Goal: Task Accomplishment & Management: Complete application form

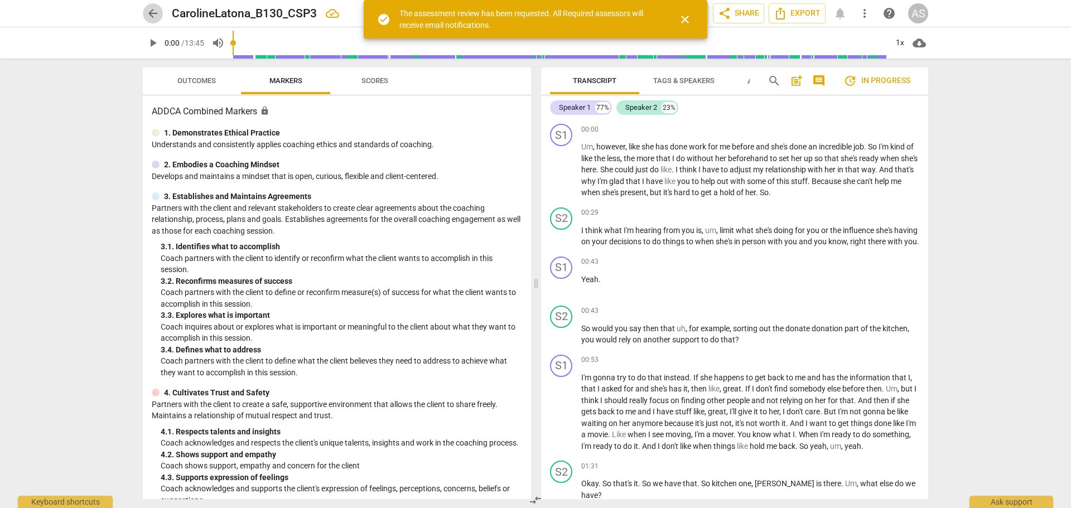
click at [152, 12] on span "arrow_back" at bounding box center [152, 13] width 13 height 13
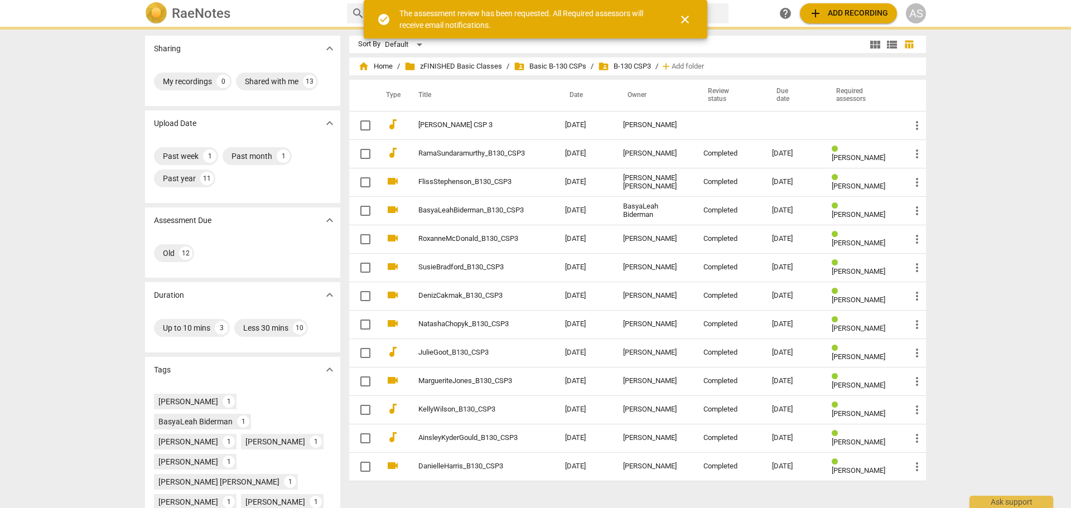
click at [873, 13] on span "add Add recording" at bounding box center [848, 13] width 79 height 13
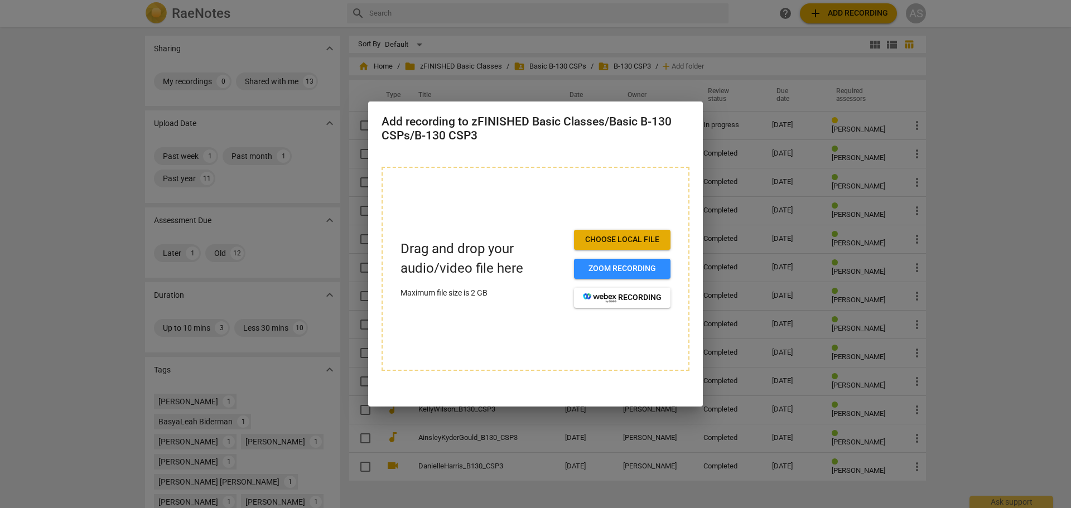
click at [674, 41] on div at bounding box center [535, 254] width 1071 height 508
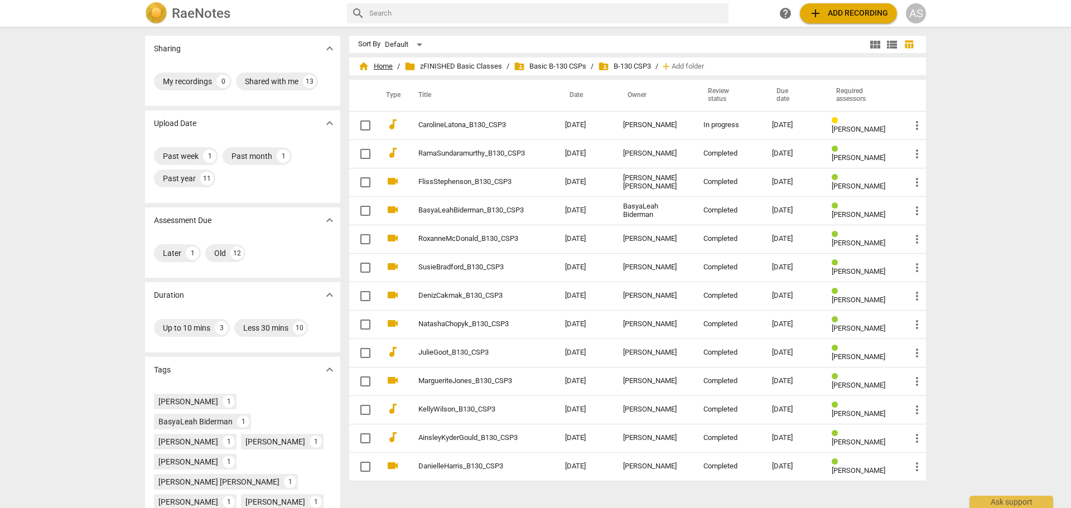
click at [384, 65] on span "home Home" at bounding box center [375, 66] width 35 height 11
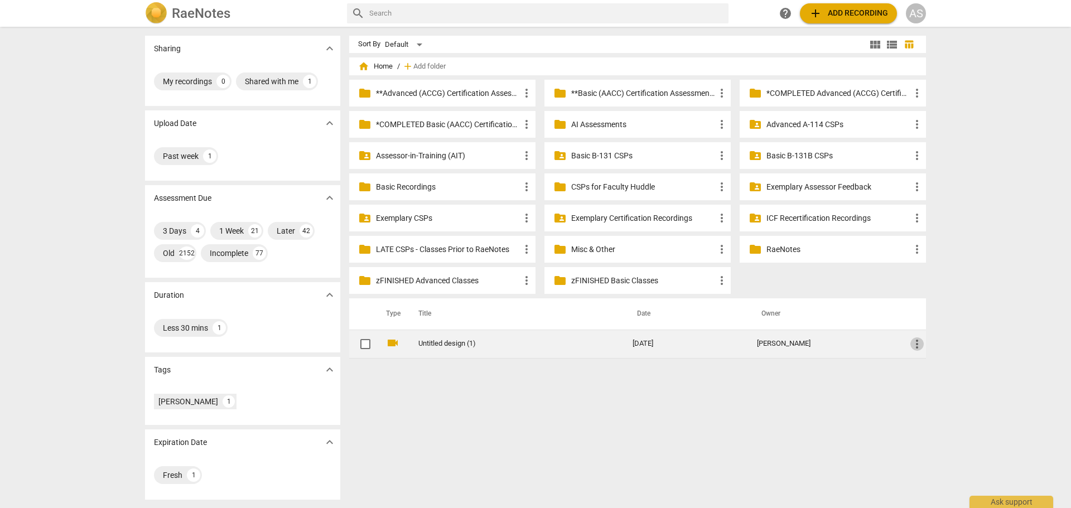
click at [913, 343] on span "more_vert" at bounding box center [917, 344] width 13 height 13
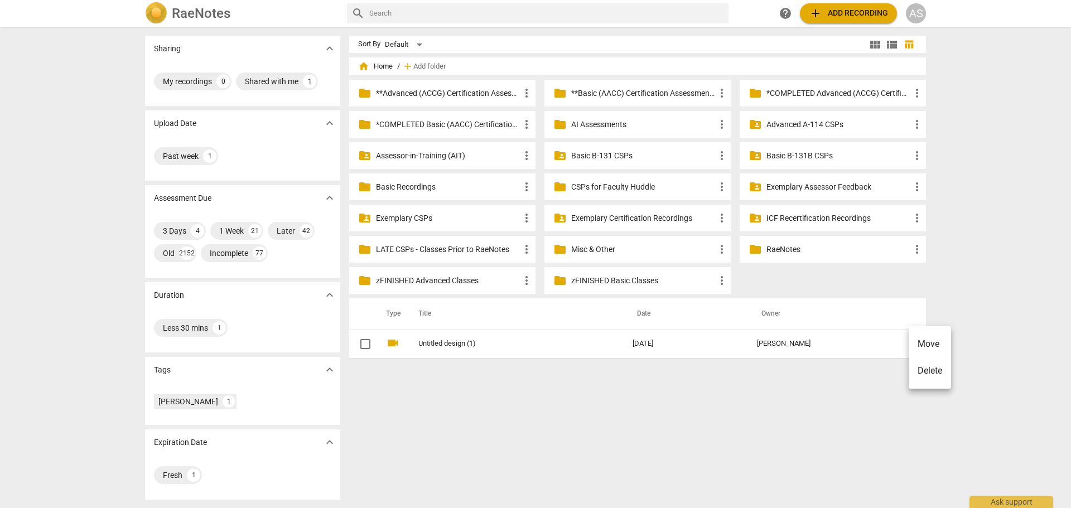
click at [911, 343] on li "Move" at bounding box center [930, 344] width 42 height 27
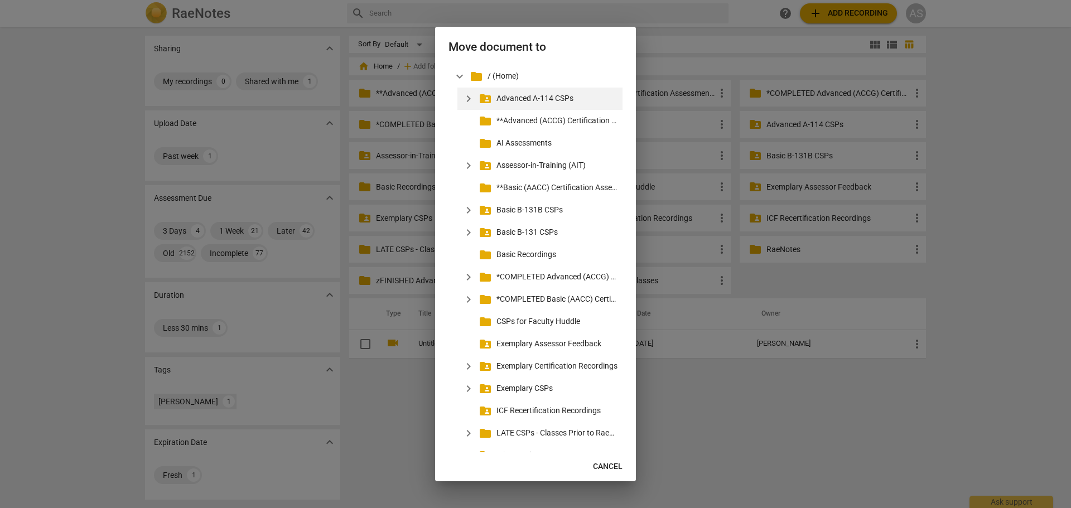
click at [470, 98] on span "expand_more" at bounding box center [468, 98] width 13 height 13
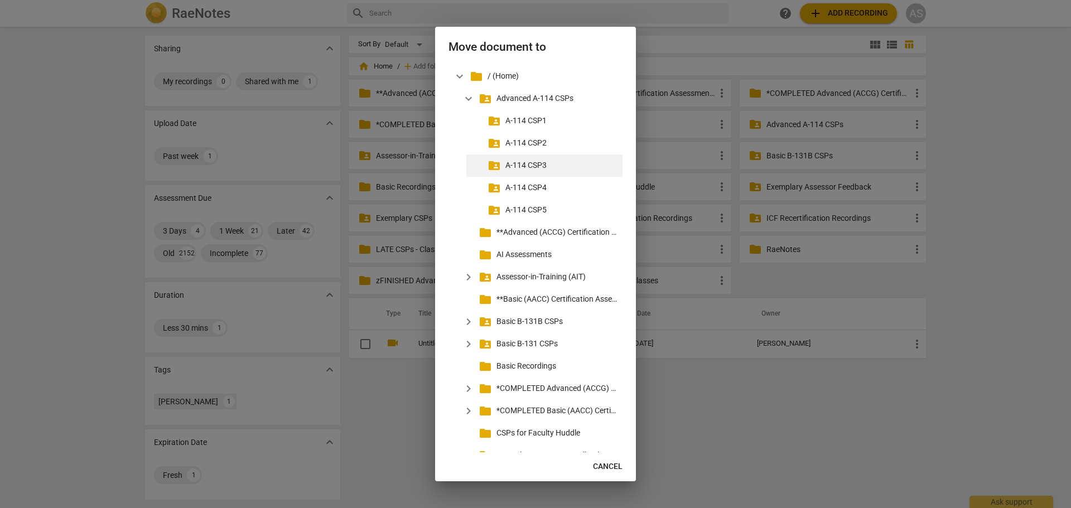
click at [534, 168] on p "A-114 CSP3" at bounding box center [561, 166] width 113 height 12
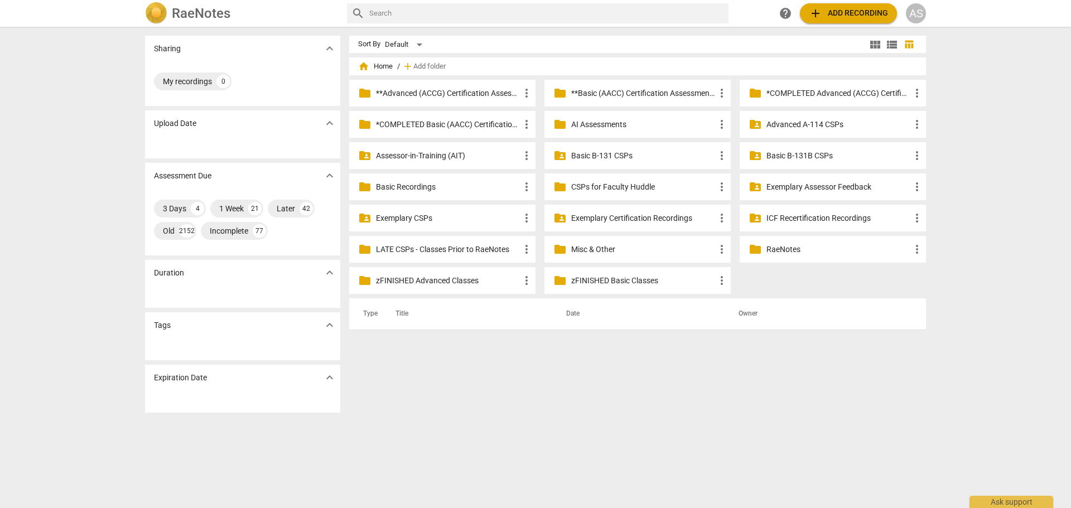
click at [808, 122] on p "Advanced A-114 CSPs" at bounding box center [839, 125] width 144 height 12
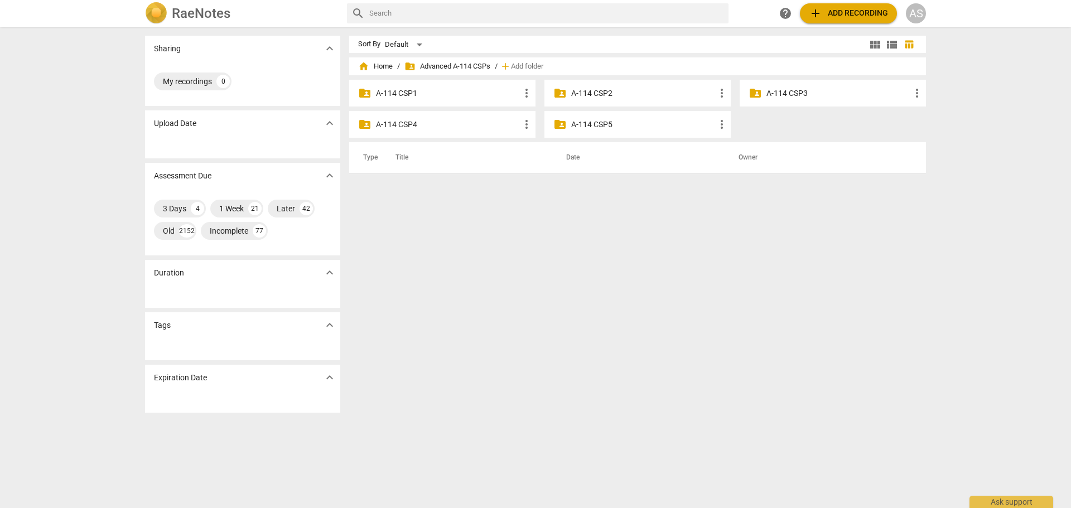
click at [808, 89] on p "A-114 CSP3" at bounding box center [839, 94] width 144 height 12
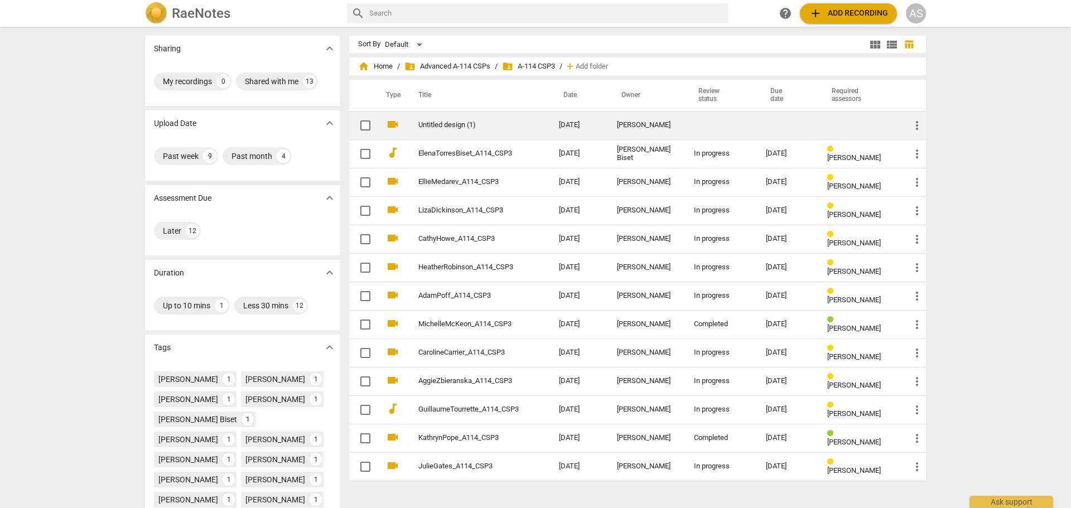
click at [696, 133] on td at bounding box center [721, 125] width 72 height 28
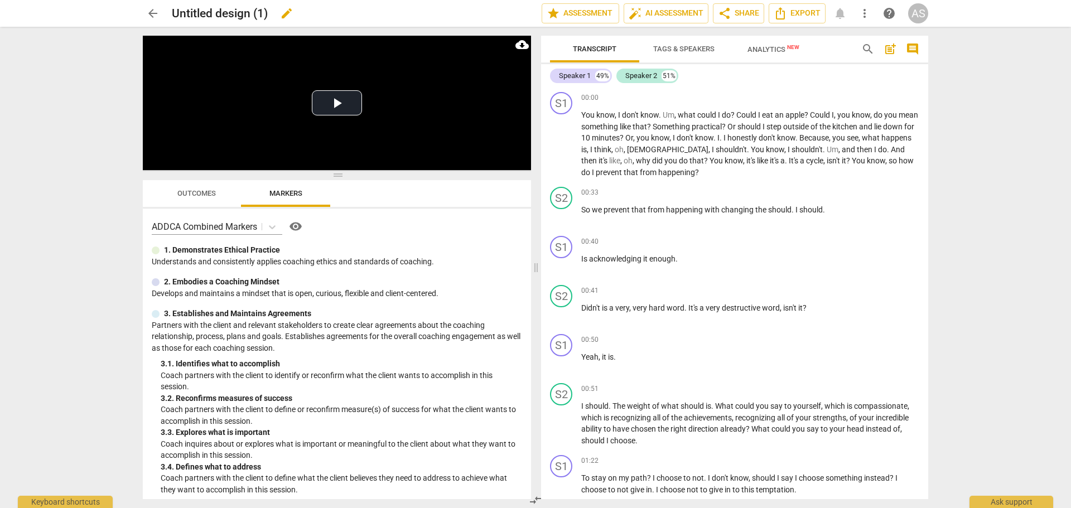
click at [291, 10] on span "edit" at bounding box center [286, 13] width 13 height 13
click at [290, 10] on input "Untitled design (1)" at bounding box center [332, 13] width 321 height 21
type input "JulieOwens_A114_CSP3"
drag, startPoint x: 502, startPoint y: 13, endPoint x: 472, endPoint y: 11, distance: 30.3
click at [502, 13] on span "done" at bounding box center [502, 13] width 13 height 13
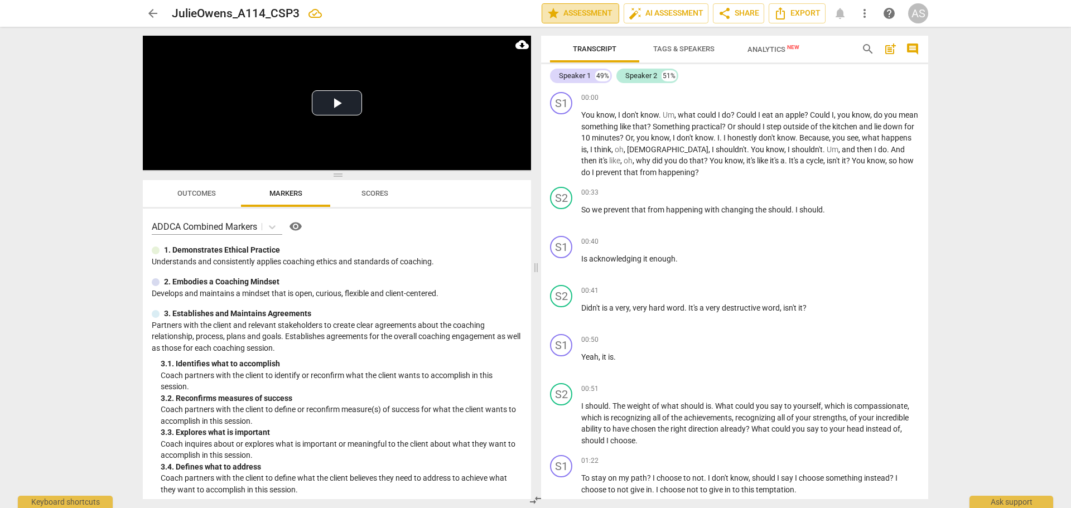
click at [590, 12] on span "star Assessment" at bounding box center [581, 13] width 68 height 13
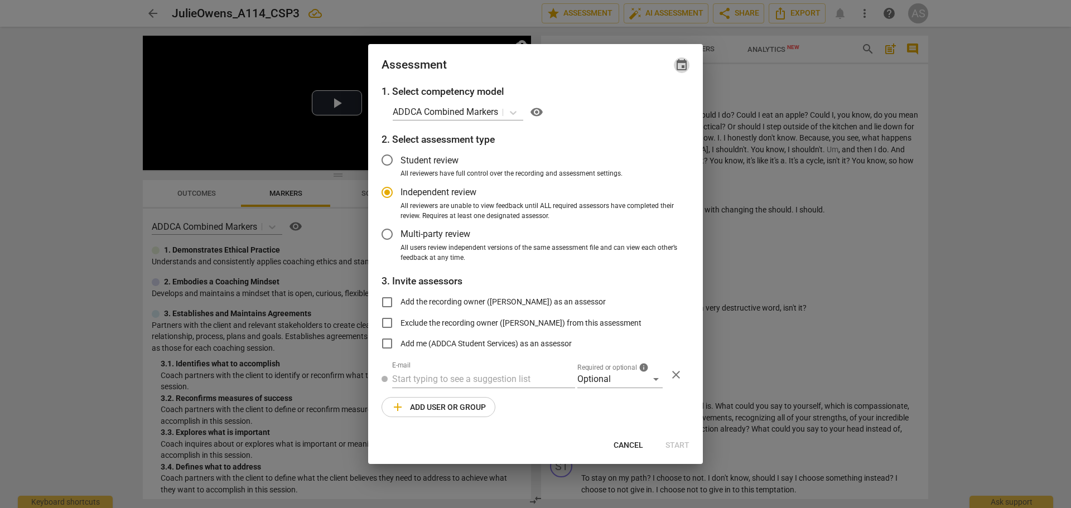
click at [681, 67] on span "event" at bounding box center [681, 65] width 13 height 13
radio input "false"
click at [649, 105] on input "date" at bounding box center [615, 103] width 78 height 16
type input "2025-09-01"
click at [544, 70] on div at bounding box center [535, 254] width 1071 height 508
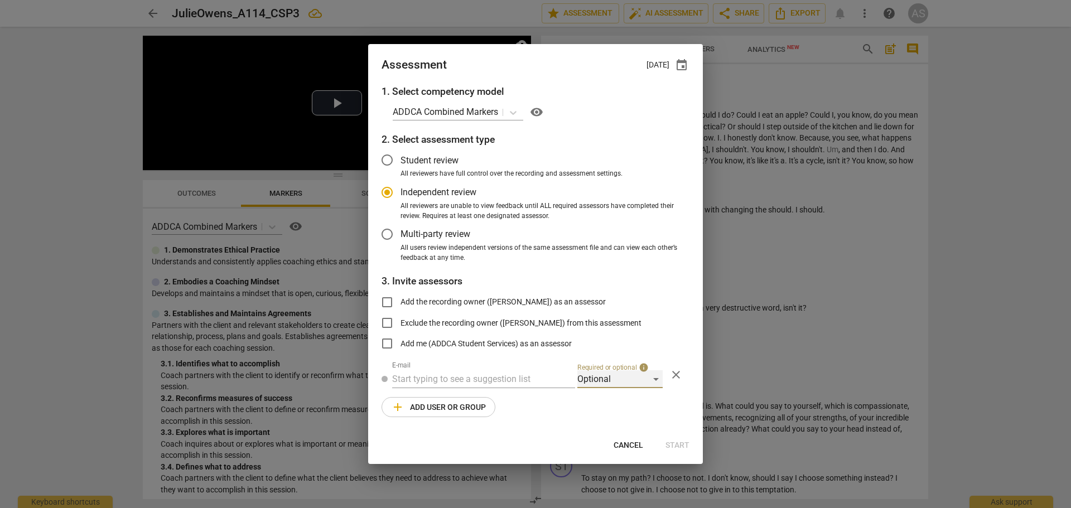
click at [614, 381] on div "Optional" at bounding box center [619, 379] width 85 height 18
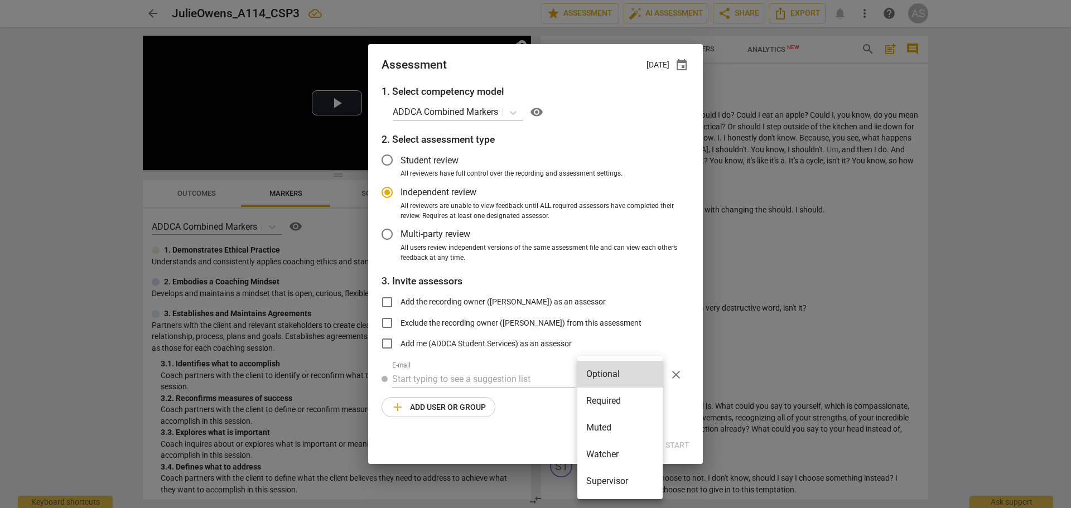
click at [613, 397] on li "Required" at bounding box center [619, 401] width 85 height 27
radio input "false"
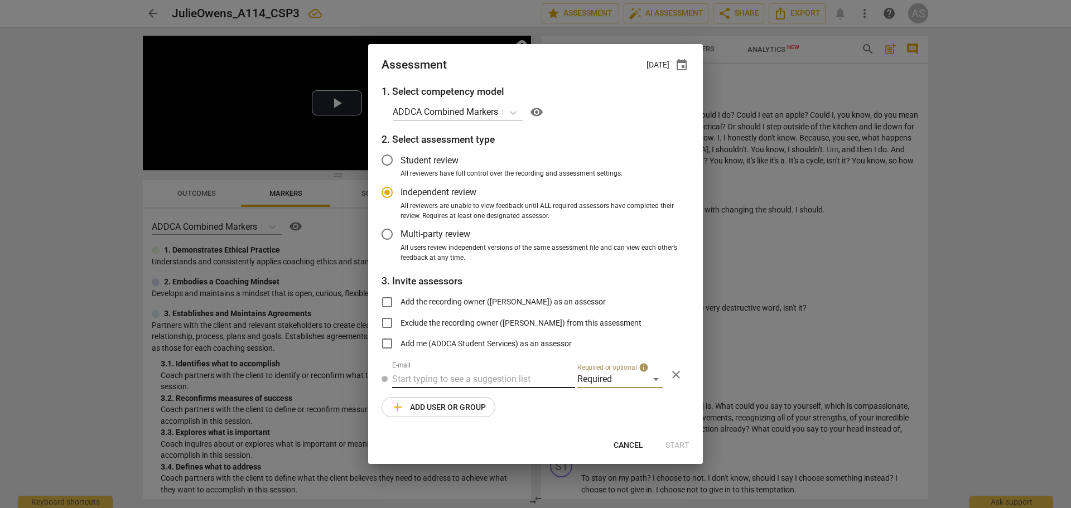
click at [525, 381] on input "text" at bounding box center [483, 379] width 183 height 18
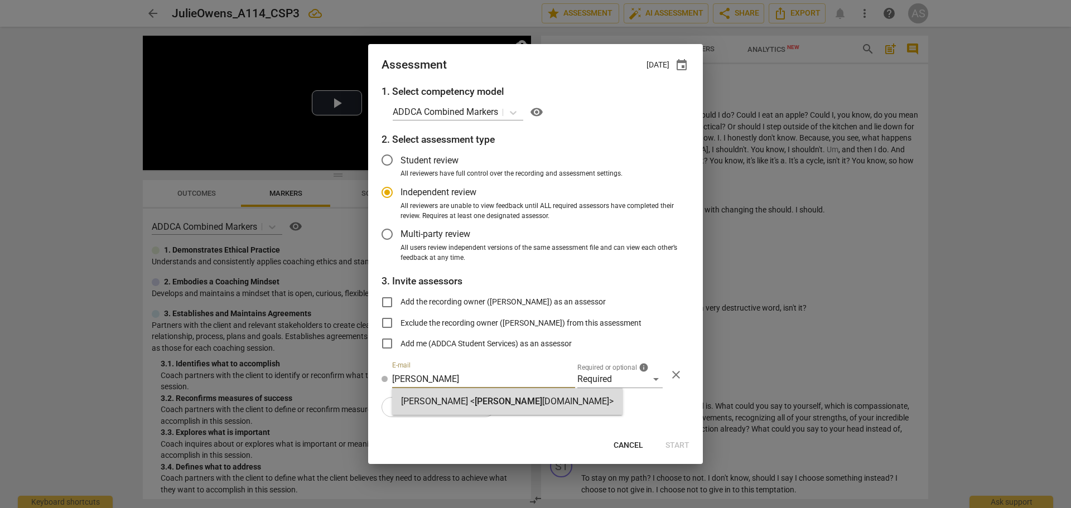
type input "brett@add"
click at [503, 407] on div "Brett Weggelaar < brett@add ca.com>" at bounding box center [507, 401] width 213 height 13
radio input "false"
type input "Brett Weggelaar <brett@addca.com>"
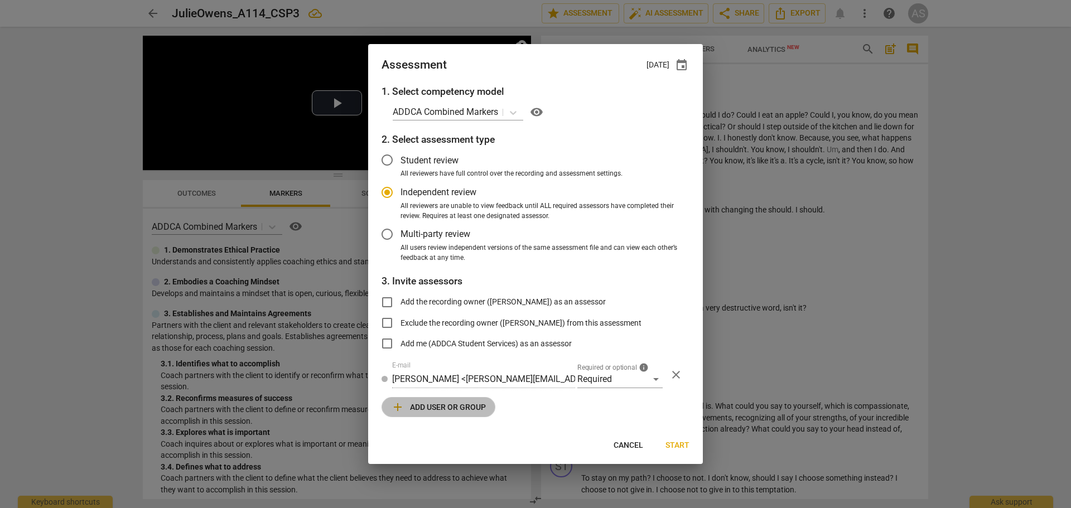
click at [468, 406] on span "add Add user or group" at bounding box center [438, 407] width 95 height 13
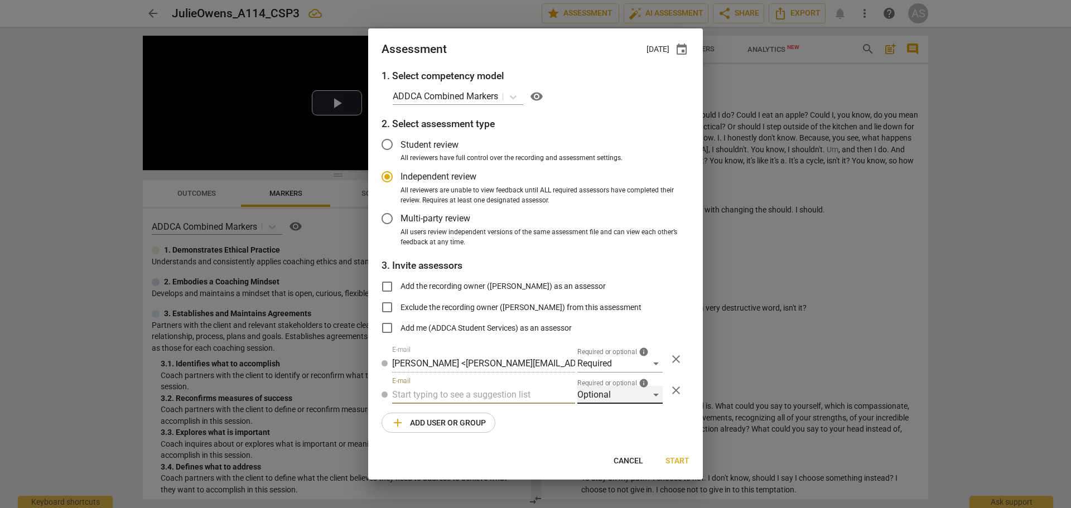
click at [612, 389] on div "Optional" at bounding box center [619, 395] width 85 height 18
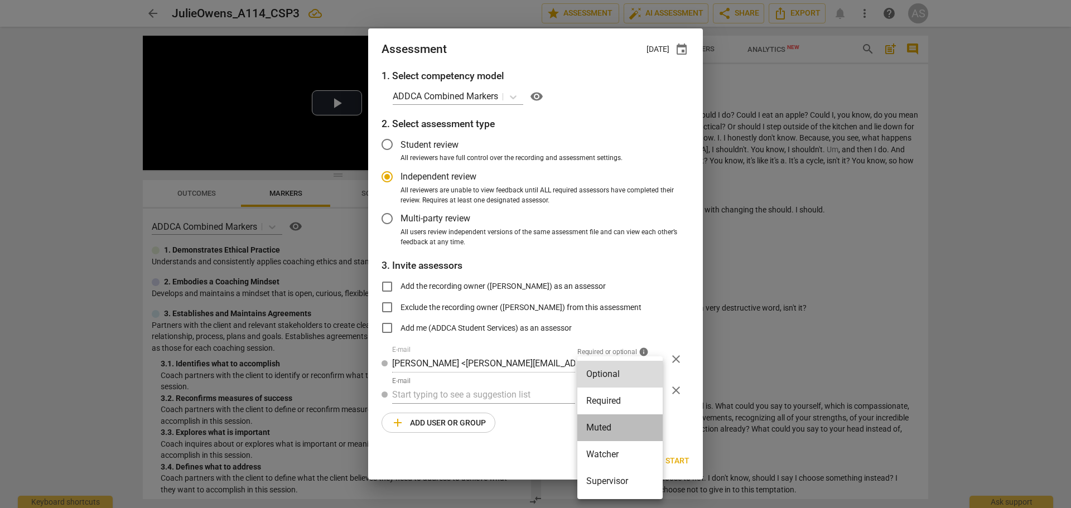
click at [604, 418] on li "Muted" at bounding box center [619, 428] width 85 height 27
radio input "false"
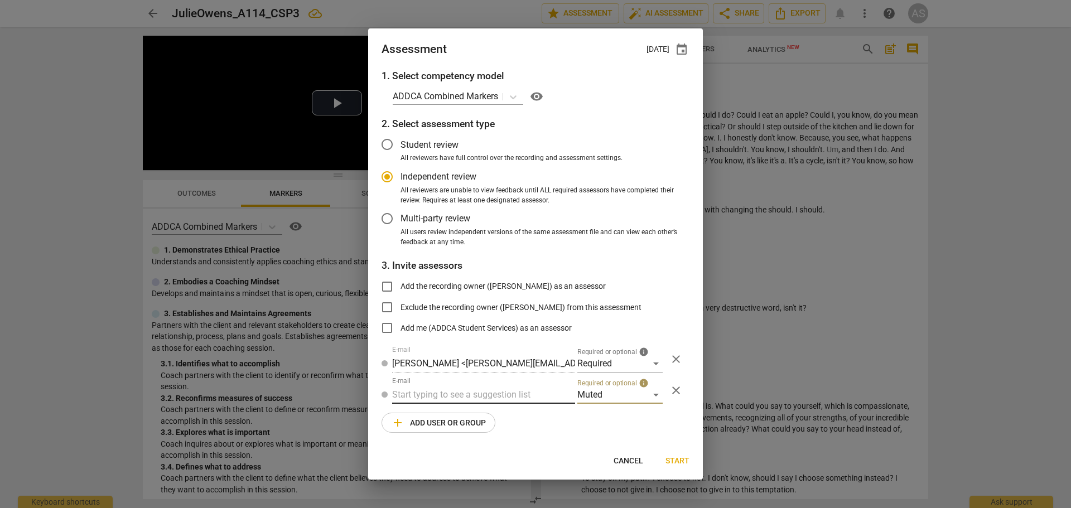
click at [448, 401] on input "text" at bounding box center [483, 395] width 183 height 18
type input "A-114"
click at [449, 413] on span "A-114" at bounding box center [452, 417] width 24 height 11
radio input "false"
type input "Advanced A-114 CSPs"
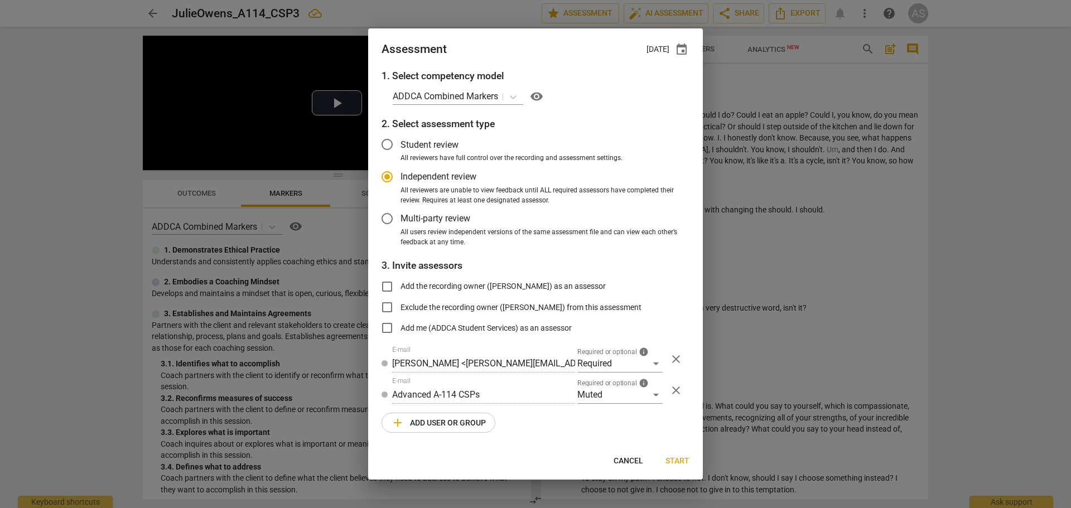
click at [682, 456] on span "Start" at bounding box center [678, 461] width 24 height 11
radio input "false"
type input "Caroline Carrier <caroline.carrier@proton.me>"
type input "Michelle McKeon <michelle@atriumacademics.com>"
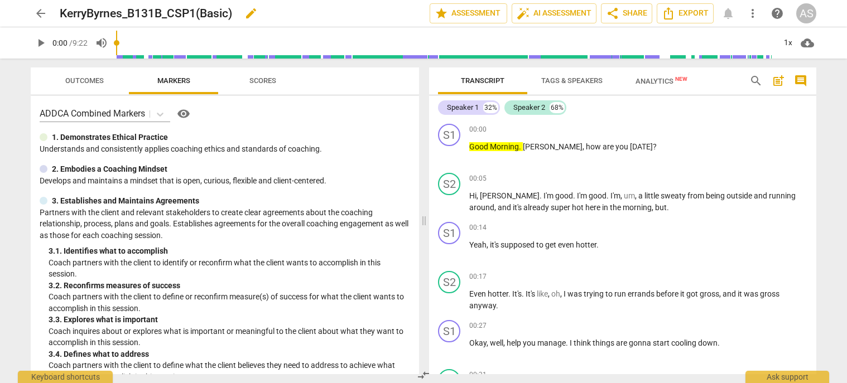
click at [249, 13] on span "edit" at bounding box center [250, 13] width 13 height 13
drag, startPoint x: 249, startPoint y: 10, endPoint x: 199, endPoint y: 17, distance: 50.1
click at [199, 17] on input "KerryByrnes_B131B_CSP1(Basic)" at bounding box center [220, 13] width 321 height 21
type input "KerryByrnes_B131B_CSP1"
click at [384, 15] on span "done" at bounding box center [390, 13] width 13 height 13
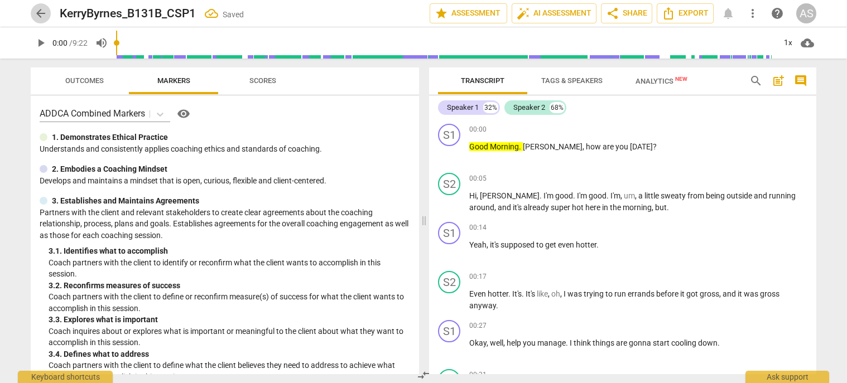
click at [40, 8] on span "arrow_back" at bounding box center [40, 13] width 13 height 13
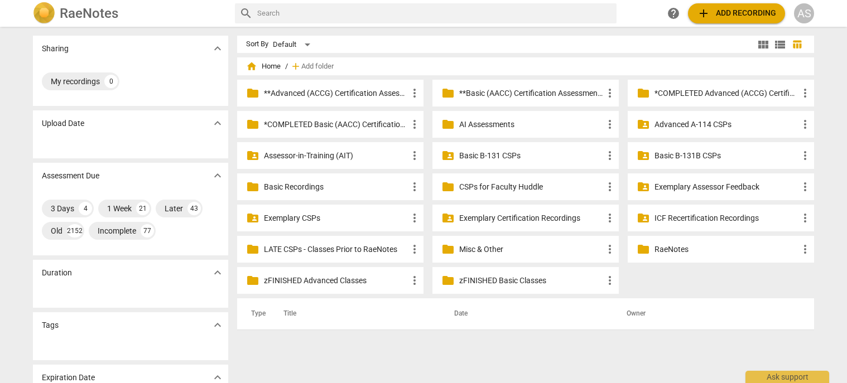
click at [677, 153] on p "Basic B-131B CSPs" at bounding box center [726, 156] width 144 height 12
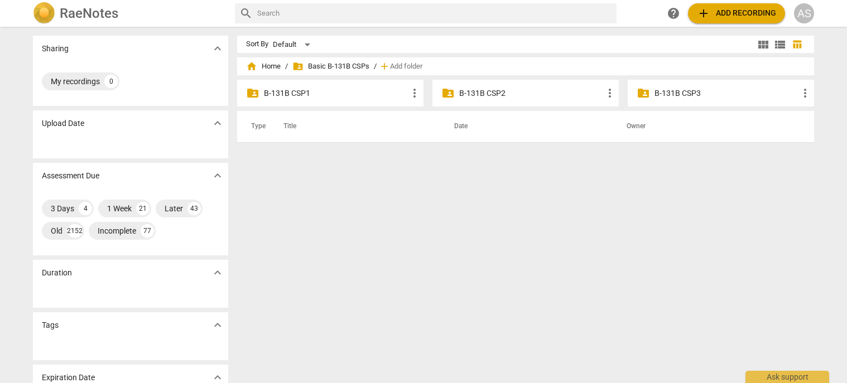
click at [315, 90] on p "B-131B CSP1" at bounding box center [336, 94] width 144 height 12
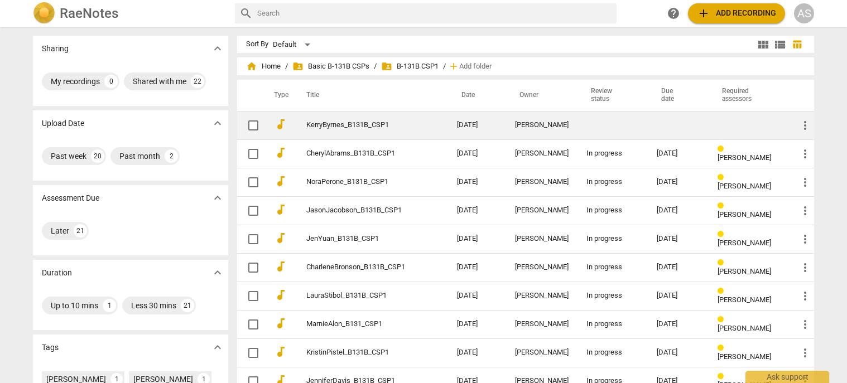
click at [508, 117] on td "[PERSON_NAME]" at bounding box center [541, 125] width 71 height 28
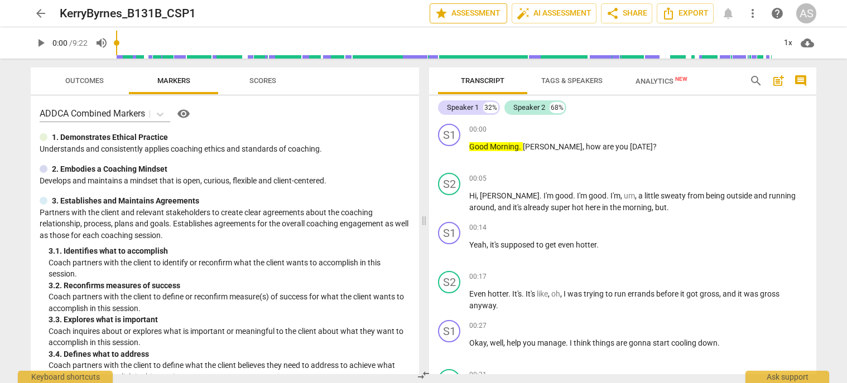
click at [470, 13] on span "star Assessment" at bounding box center [469, 13] width 68 height 13
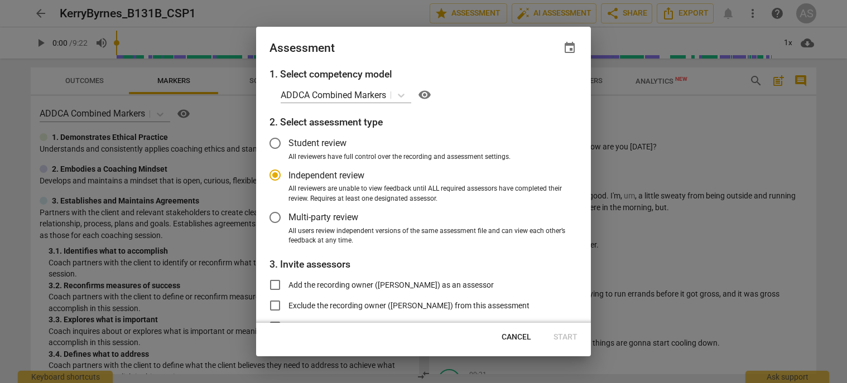
click at [571, 46] on span "event" at bounding box center [569, 47] width 13 height 13
radio input "false"
click at [538, 83] on input "date" at bounding box center [503, 86] width 78 height 16
type input "[DATE]"
click at [437, 49] on div at bounding box center [423, 191] width 847 height 383
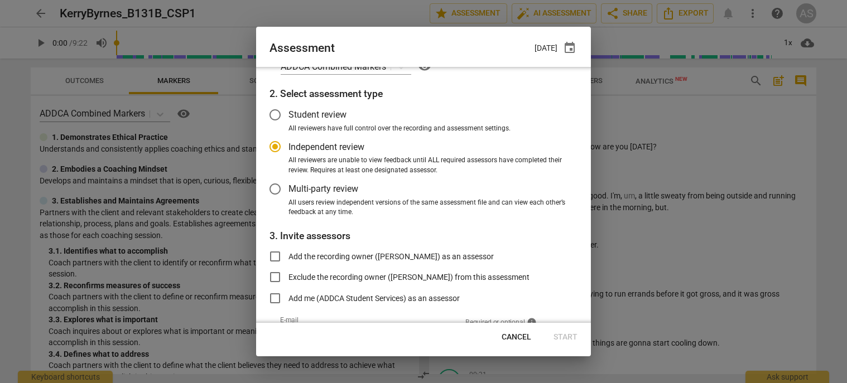
scroll to position [91, 0]
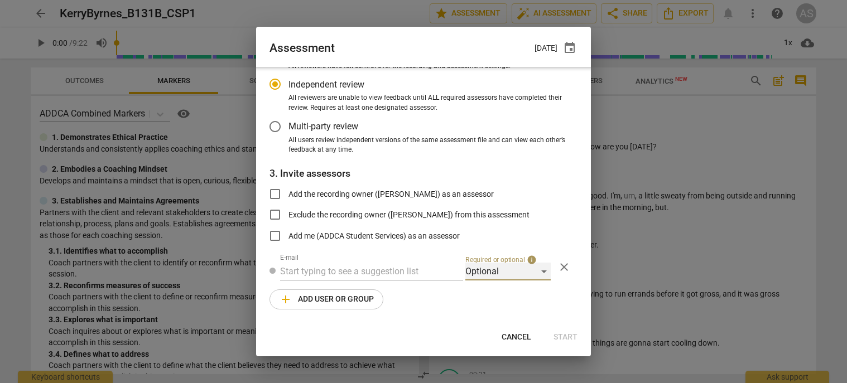
click at [518, 275] on div "Optional" at bounding box center [507, 272] width 85 height 18
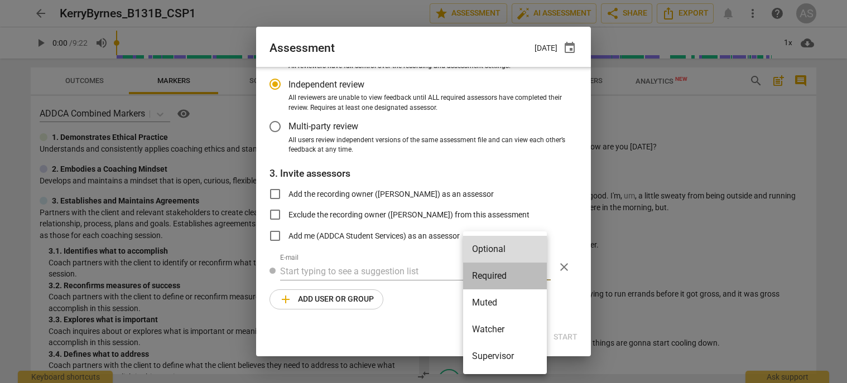
click at [506, 284] on li "Required" at bounding box center [505, 276] width 84 height 27
radio input "false"
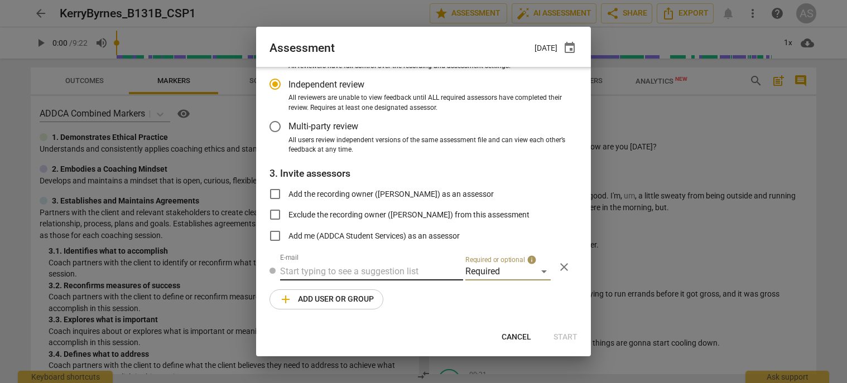
click at [378, 270] on input "text" at bounding box center [371, 272] width 183 height 18
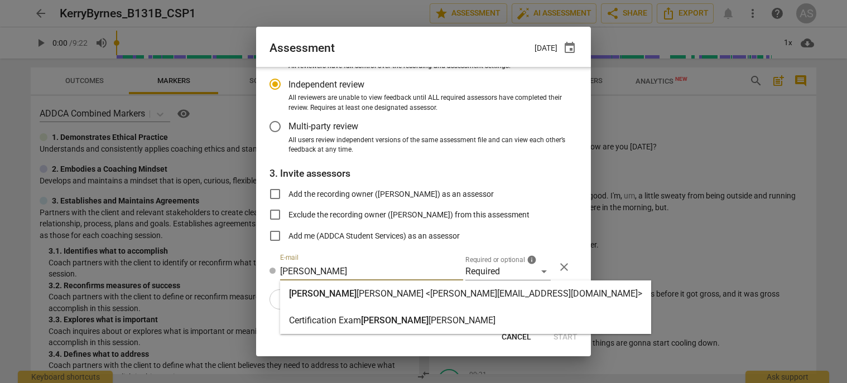
type input "[PERSON_NAME]"
click at [383, 290] on strong "[PERSON_NAME] <[PERSON_NAME][EMAIL_ADDRESS][DOMAIN_NAME]>" at bounding box center [500, 293] width 286 height 11
radio input "false"
type input "[PERSON_NAME] <[PERSON_NAME][EMAIL_ADDRESS][DOMAIN_NAME]>"
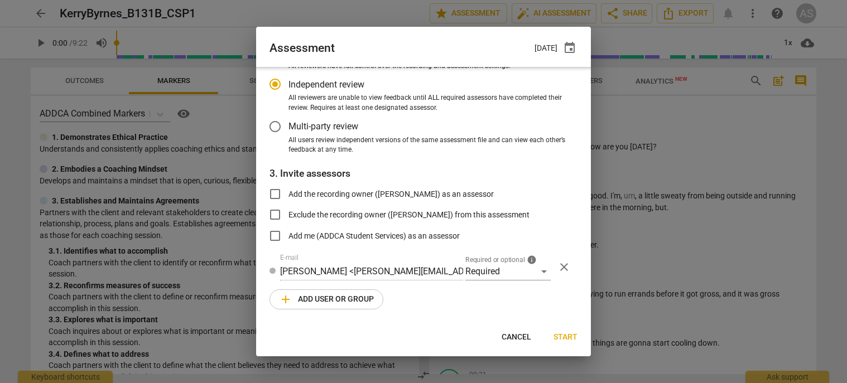
click at [365, 293] on span "add Add user or group" at bounding box center [326, 299] width 95 height 13
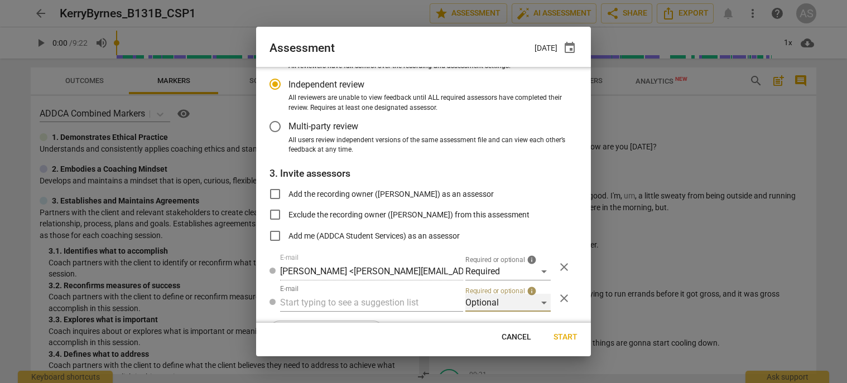
click at [505, 299] on div "Optional" at bounding box center [507, 303] width 85 height 18
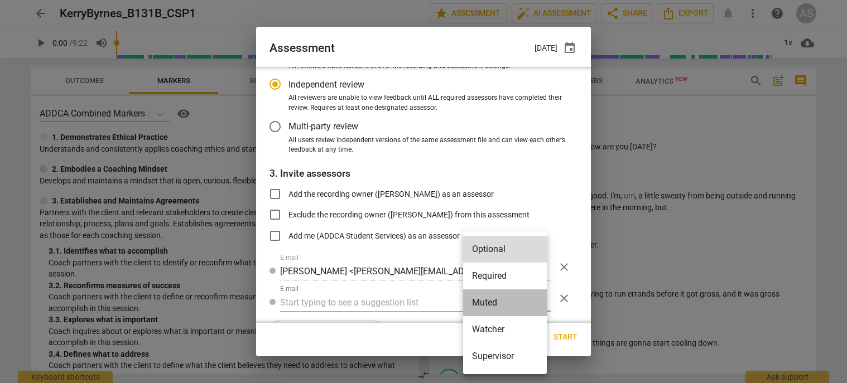
click at [509, 302] on li "Muted" at bounding box center [505, 303] width 84 height 27
radio input "false"
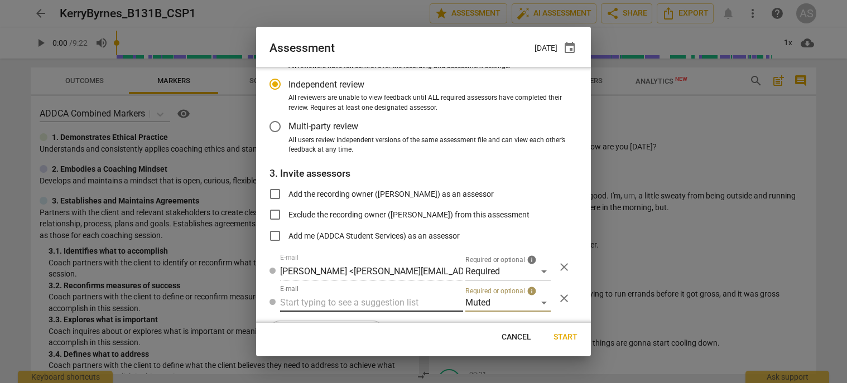
click at [337, 296] on input "text" at bounding box center [371, 303] width 183 height 18
type input "131B"
click at [344, 322] on strong "CSPs" at bounding box center [351, 325] width 21 height 11
radio input "false"
type input "Basic B-131B CSPs"
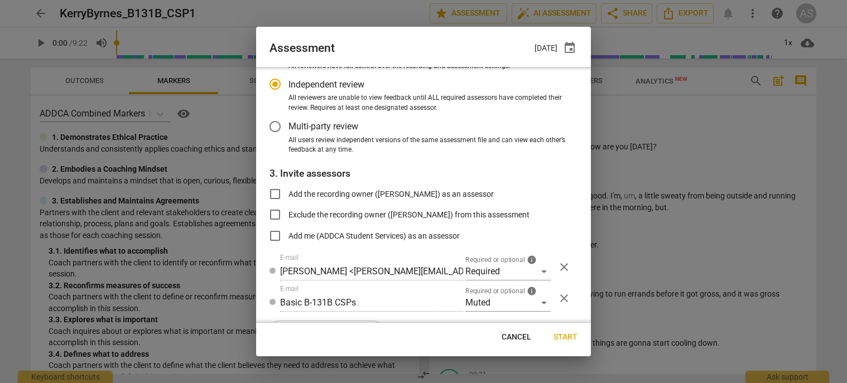
click at [562, 332] on span "Start" at bounding box center [565, 337] width 24 height 11
radio input "false"
type input "[PERSON_NAME] <[EMAIL_ADDRESS][DOMAIN_NAME]>"
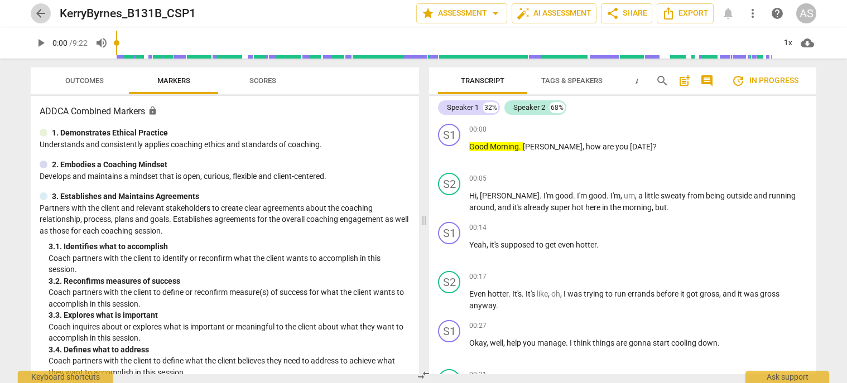
click at [38, 17] on span "arrow_back" at bounding box center [40, 13] width 13 height 13
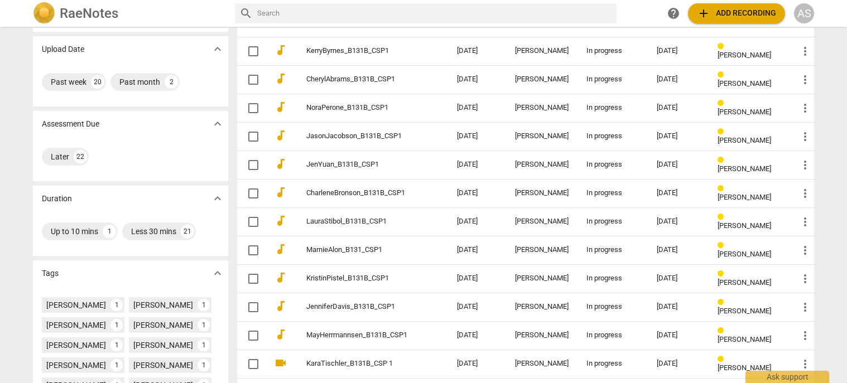
scroll to position [351, 0]
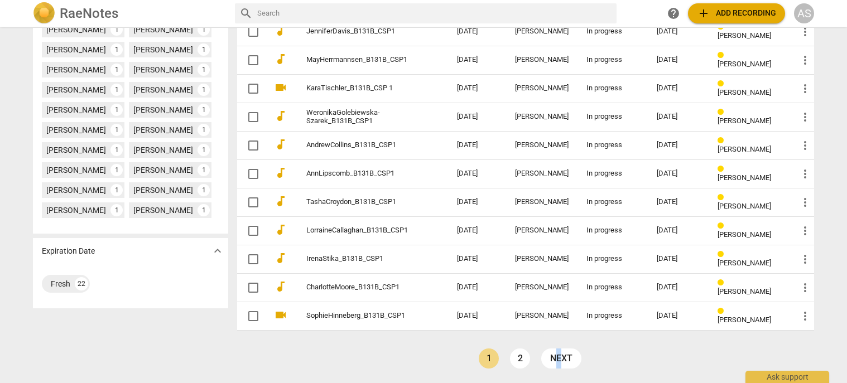
click at [558, 358] on link "next" at bounding box center [561, 359] width 40 height 20
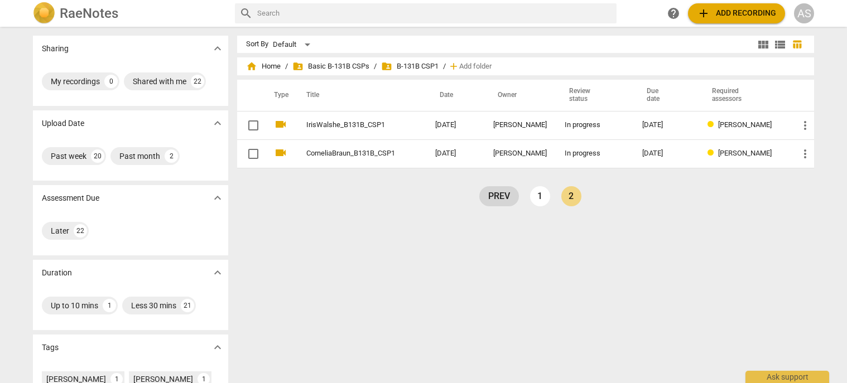
click at [497, 195] on link "prev" at bounding box center [499, 196] width 40 height 20
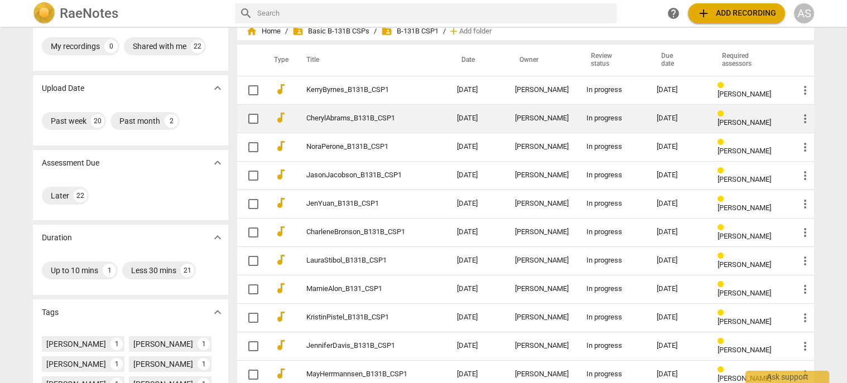
scroll to position [16, 0]
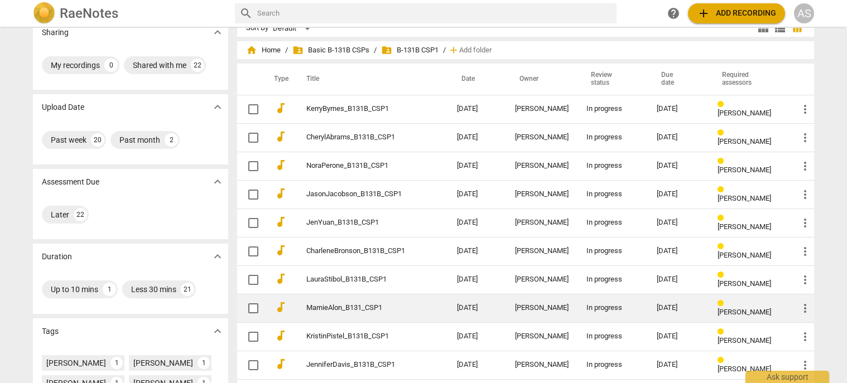
click at [369, 305] on link "MarnieAlon_B131_CSP1" at bounding box center [361, 308] width 110 height 8
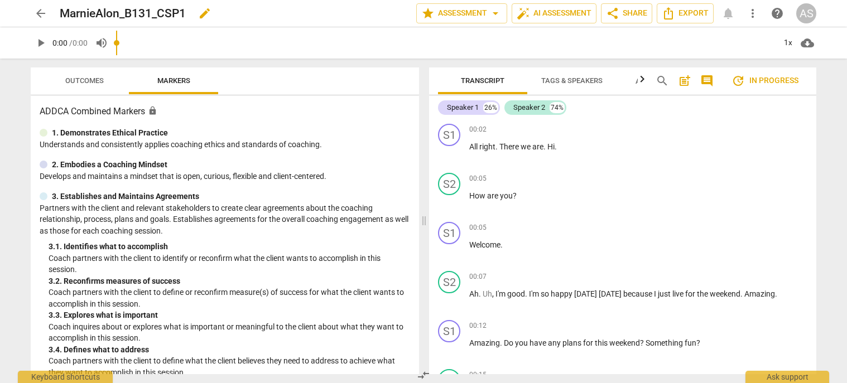
click at [209, 9] on span "edit" at bounding box center [204, 13] width 13 height 13
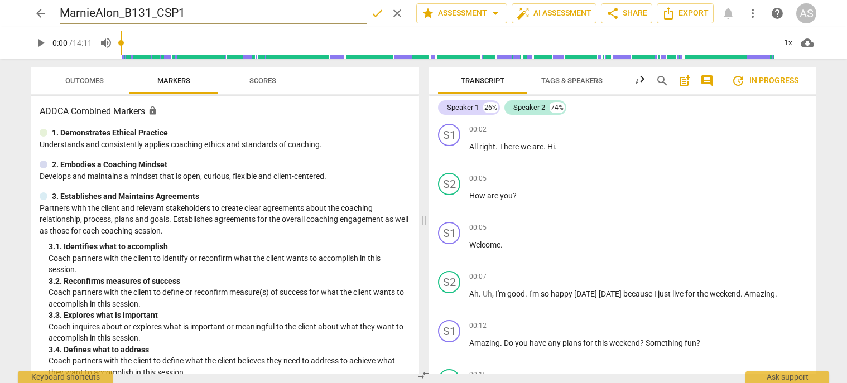
click at [152, 9] on input "MarnieAlon_B131_CSP1" at bounding box center [213, 13] width 307 height 21
type input "MarnieAlon_B131B_CSP1"
click at [370, 12] on span "done" at bounding box center [376, 13] width 13 height 13
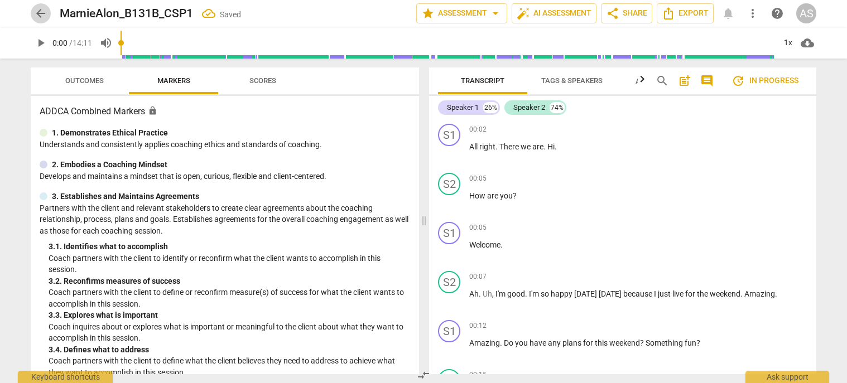
click at [41, 11] on span "arrow_back" at bounding box center [40, 13] width 13 height 13
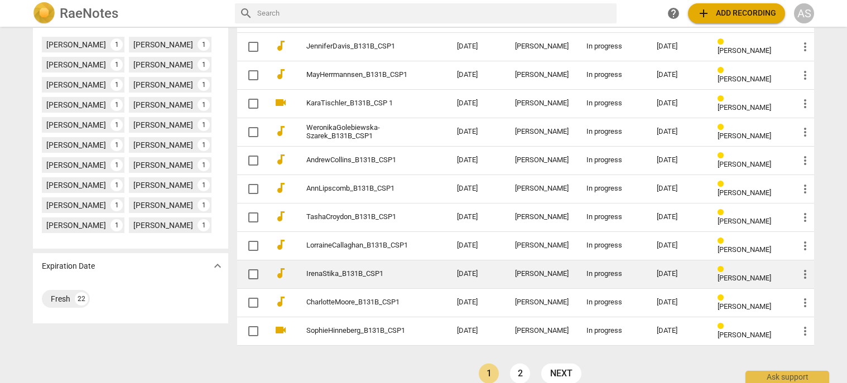
scroll to position [351, 0]
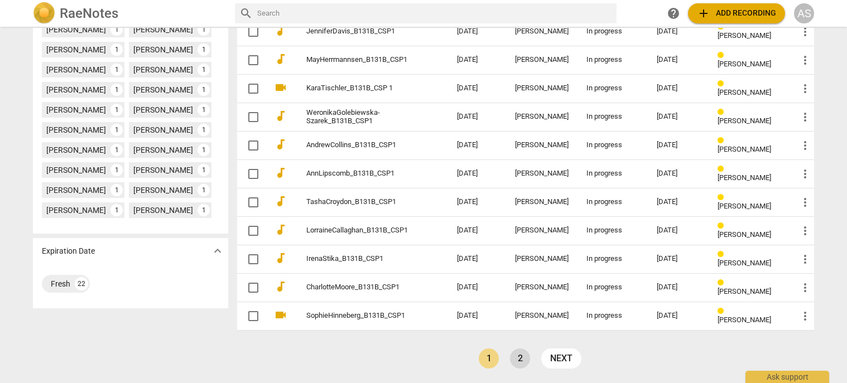
click at [514, 359] on link "2" at bounding box center [520, 359] width 20 height 20
